Goal: Information Seeking & Learning: Learn about a topic

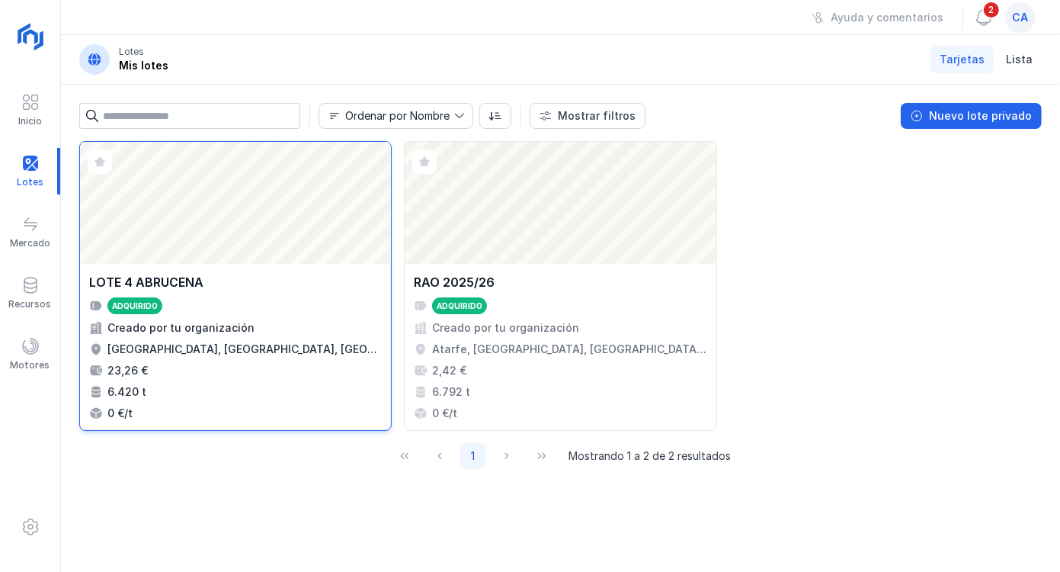
click at [327, 330] on div "Creado por tu organización" at bounding box center [235, 327] width 293 height 15
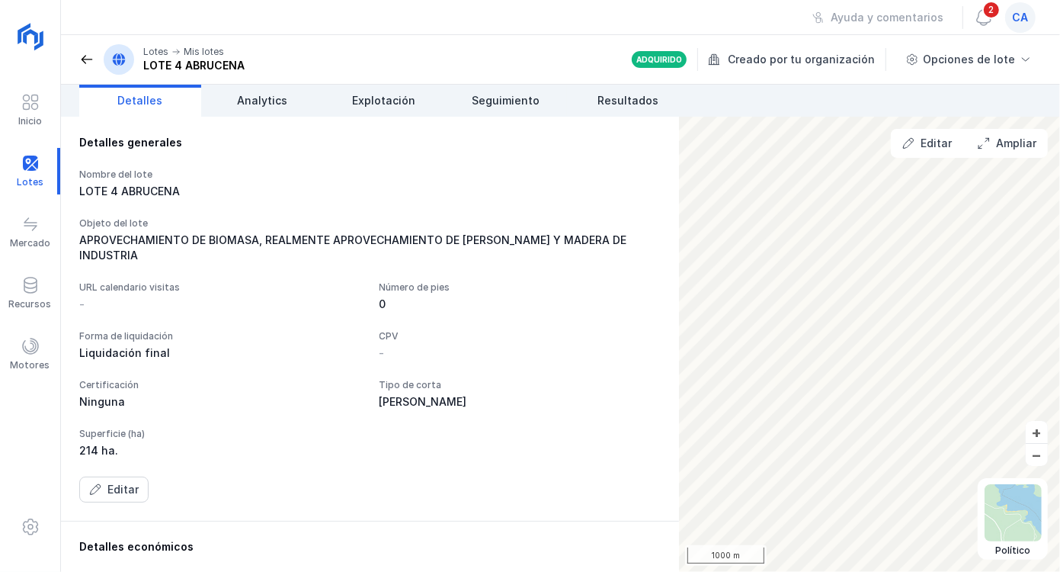
click at [138, 354] on div "Liquidación final" at bounding box center [220, 352] width 282 height 15
click at [120, 495] on div "Editar" at bounding box center [122, 489] width 31 height 15
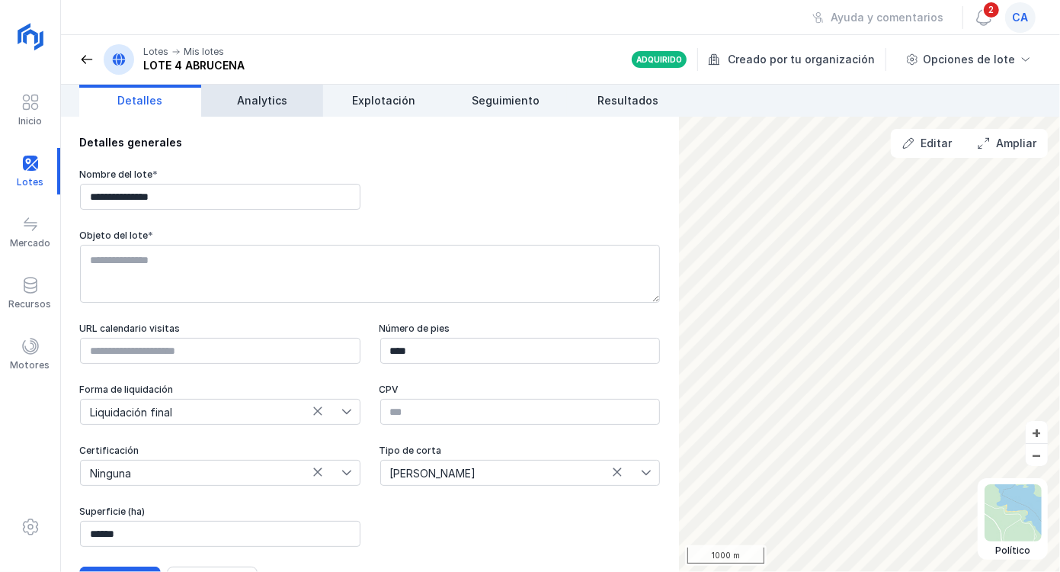
click at [269, 107] on span "Analytics" at bounding box center [262, 100] width 50 height 15
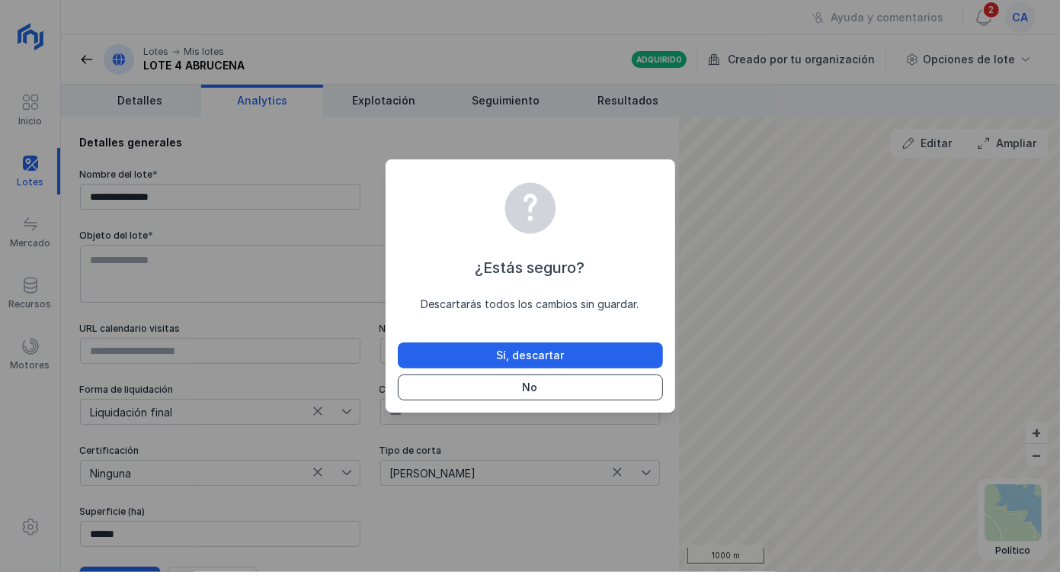
click at [544, 387] on button "No" at bounding box center [530, 387] width 265 height 26
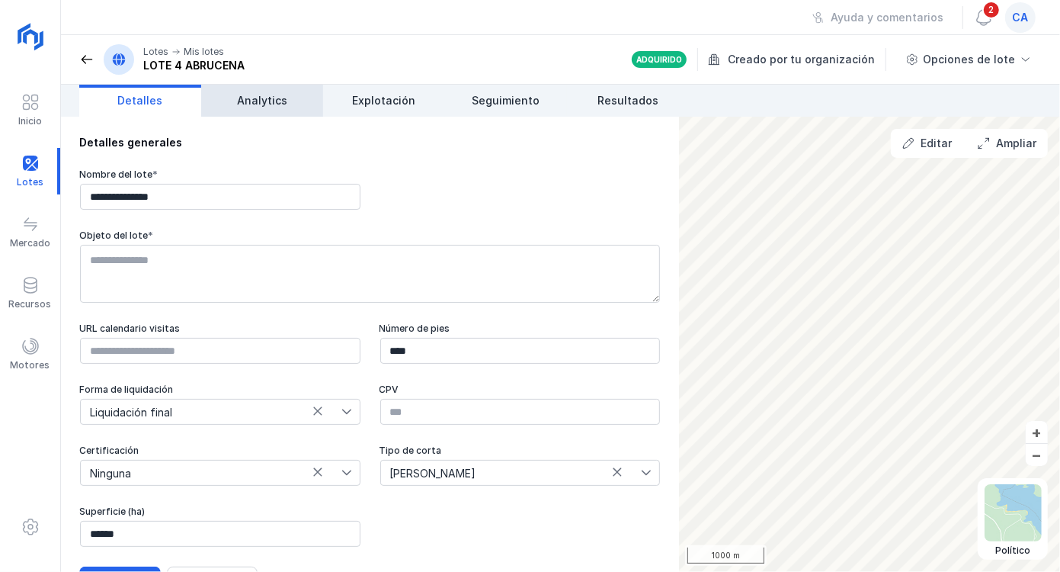
click at [277, 105] on span "Analytics" at bounding box center [262, 100] width 50 height 15
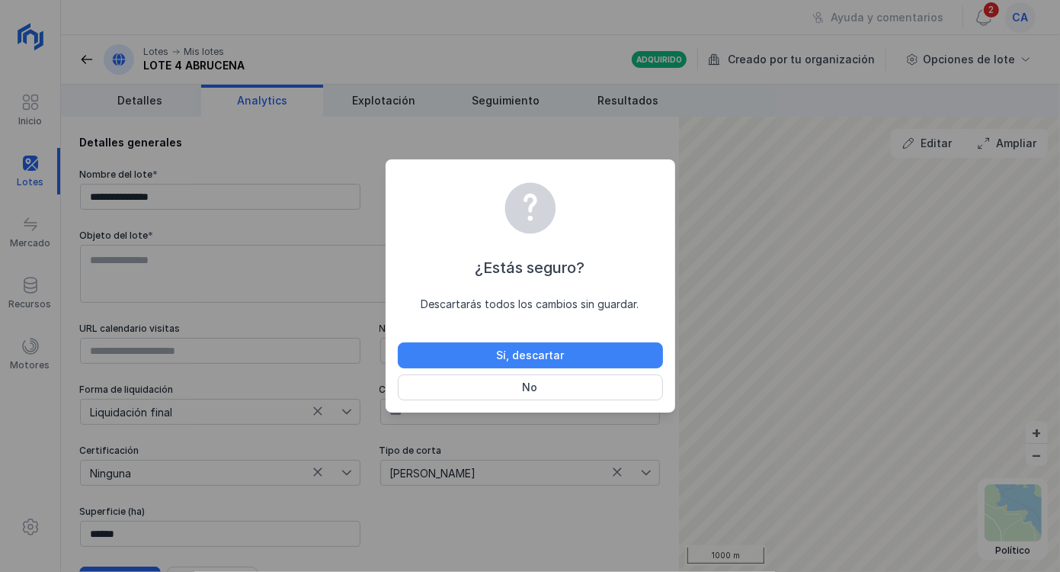
click at [543, 357] on div "Sí, descartar" at bounding box center [530, 355] width 68 height 15
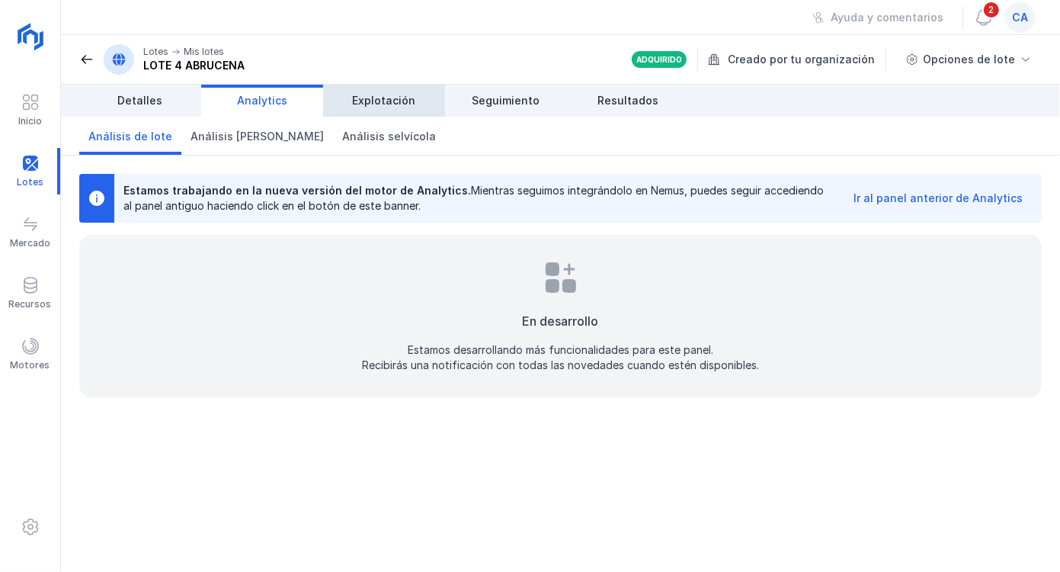
click at [405, 101] on span "Explotación" at bounding box center [384, 100] width 63 height 15
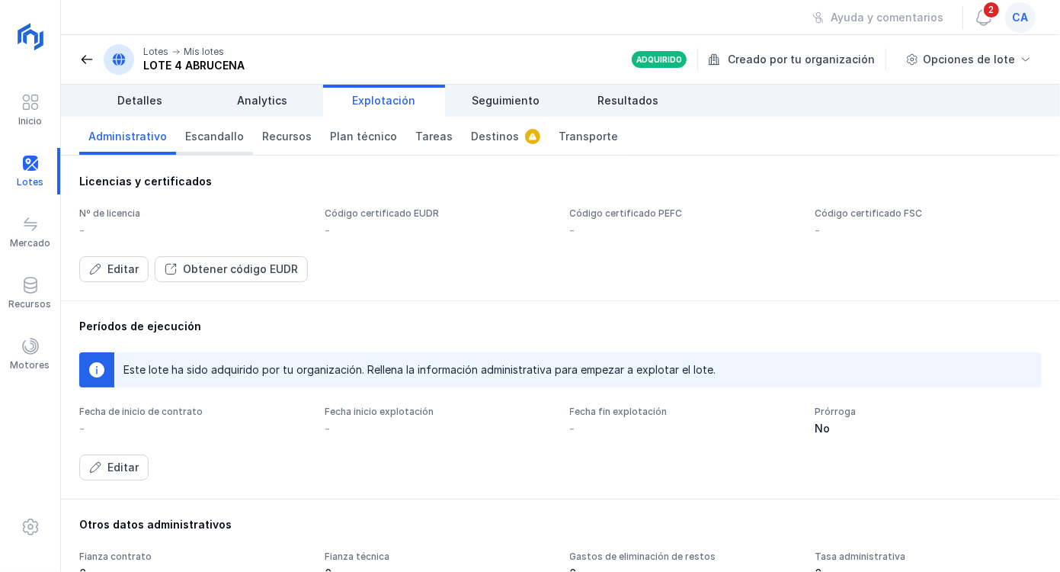
click at [222, 138] on span "Escandallo" at bounding box center [214, 136] width 59 height 15
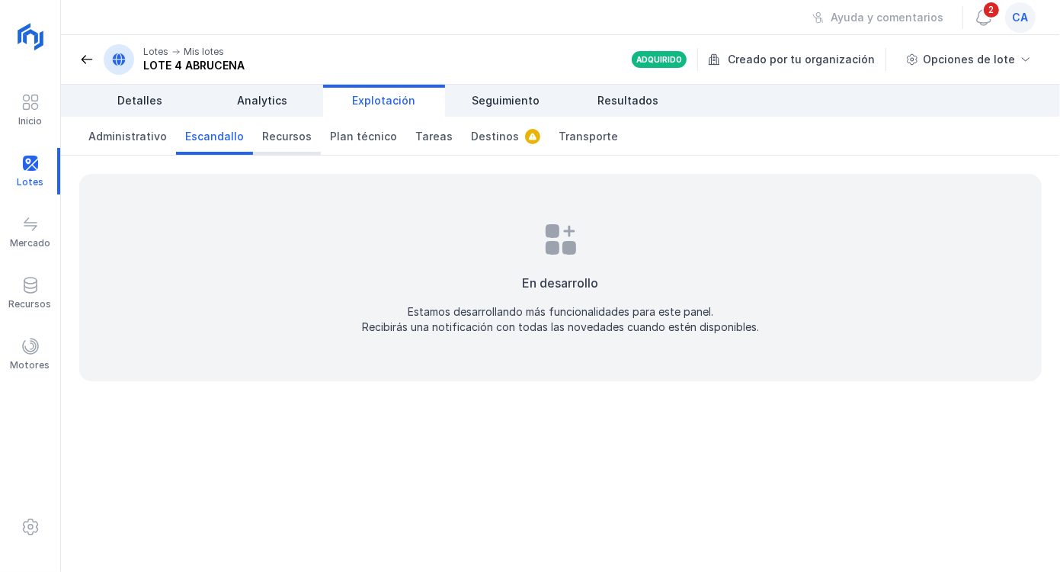
click at [270, 138] on span "Recursos" at bounding box center [287, 136] width 50 height 15
click at [342, 140] on span "Plan técnico" at bounding box center [363, 136] width 67 height 15
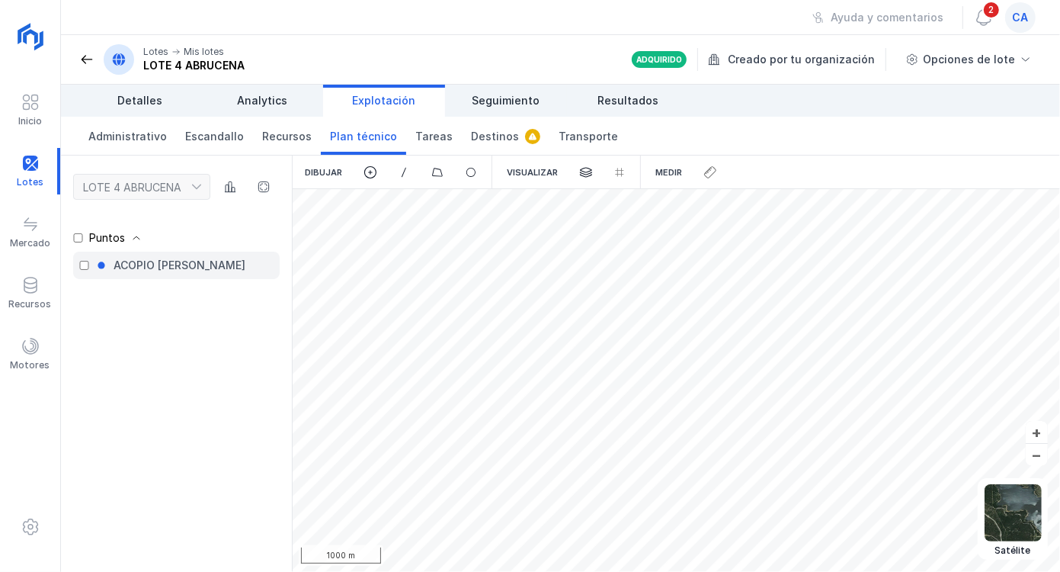
click at [165, 267] on div "ACOPIO [PERSON_NAME]" at bounding box center [180, 265] width 132 height 15
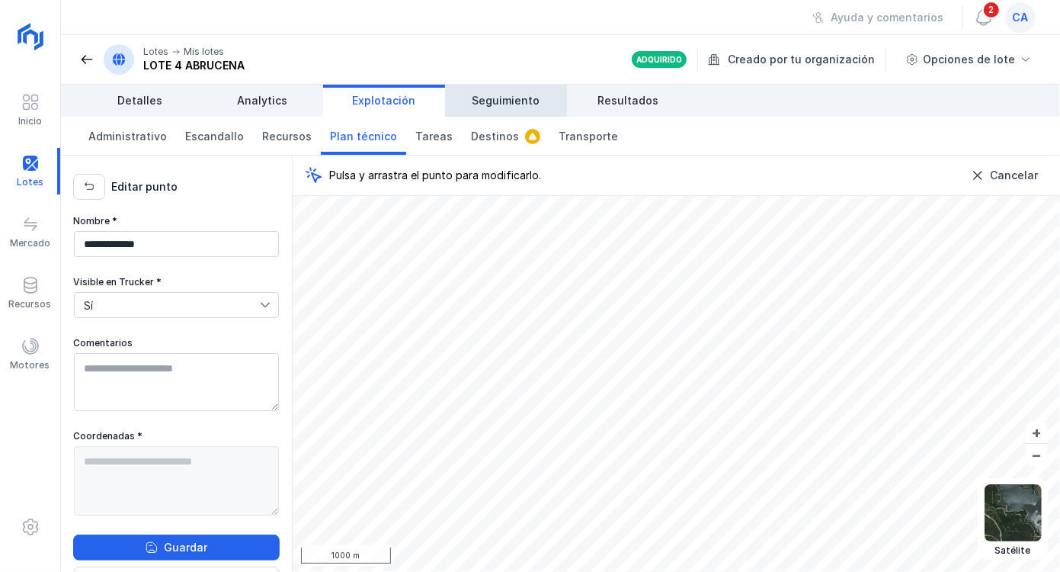
click at [518, 90] on link "Seguimiento" at bounding box center [506, 101] width 122 height 32
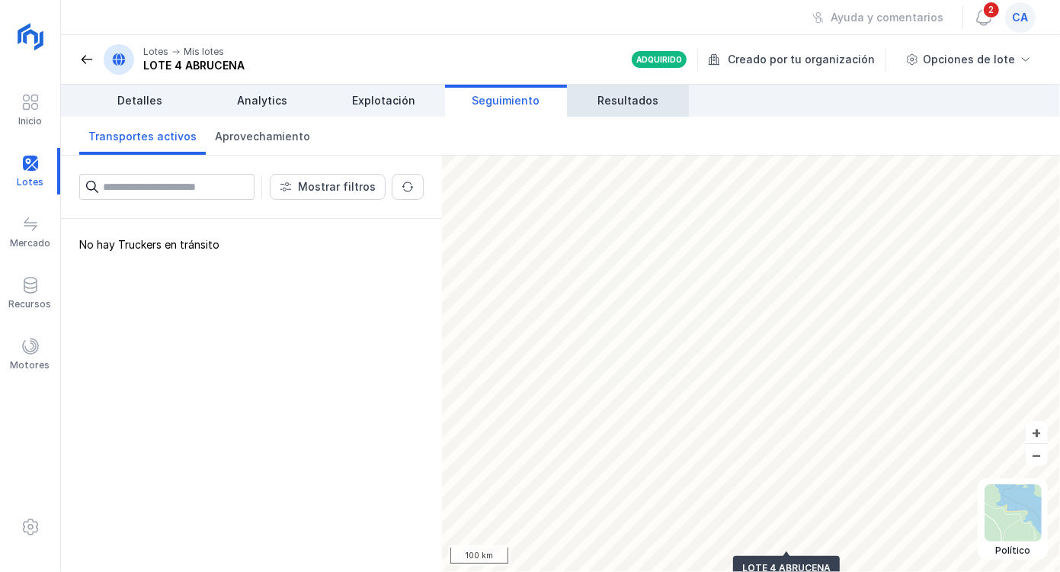
click at [639, 102] on span "Resultados" at bounding box center [628, 100] width 61 height 15
